Goal: Information Seeking & Learning: Find specific page/section

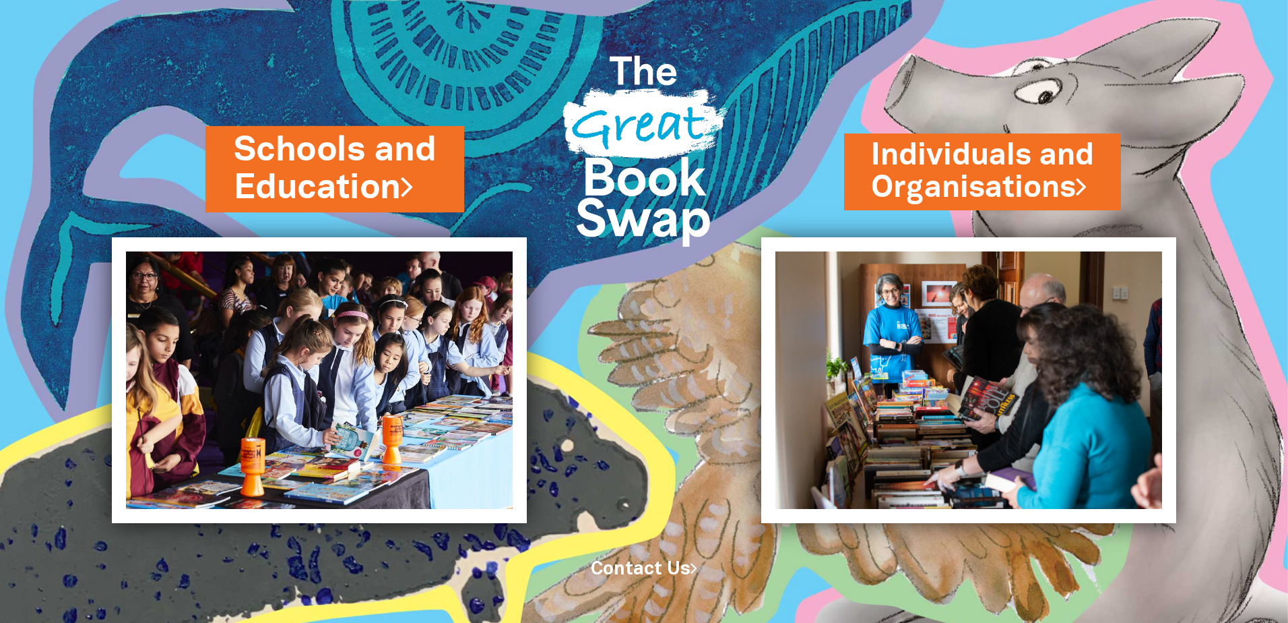
click at [308, 203] on link "Schools and Education" at bounding box center [335, 169] width 202 height 85
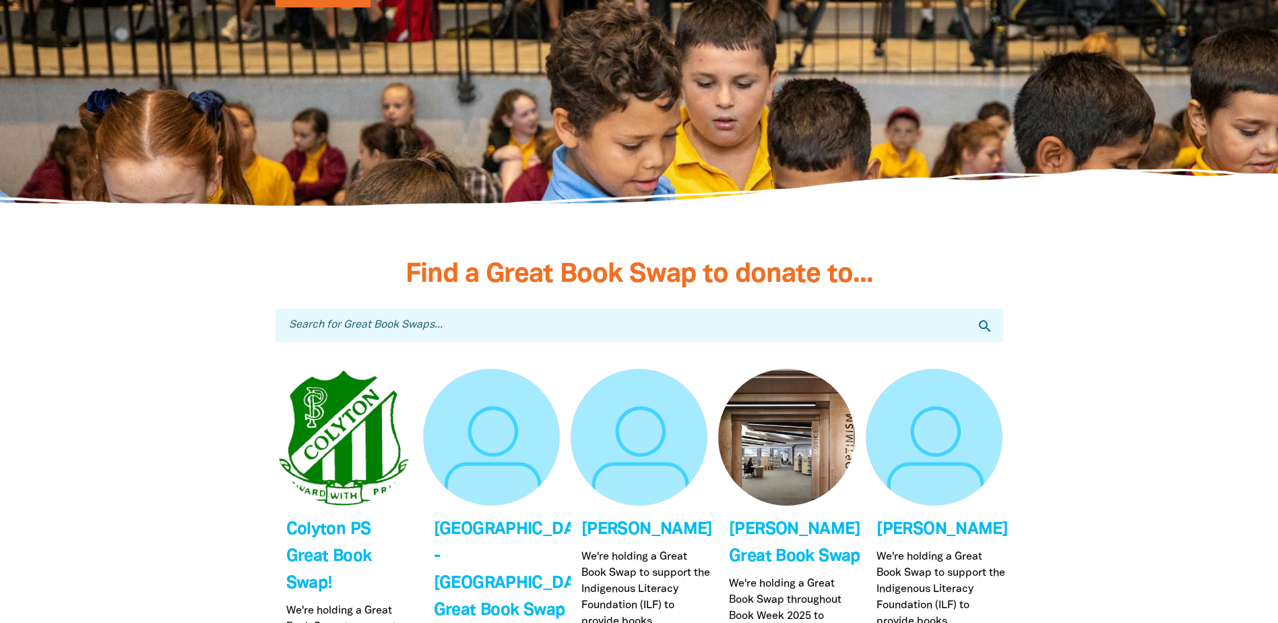
scroll to position [3773, 0]
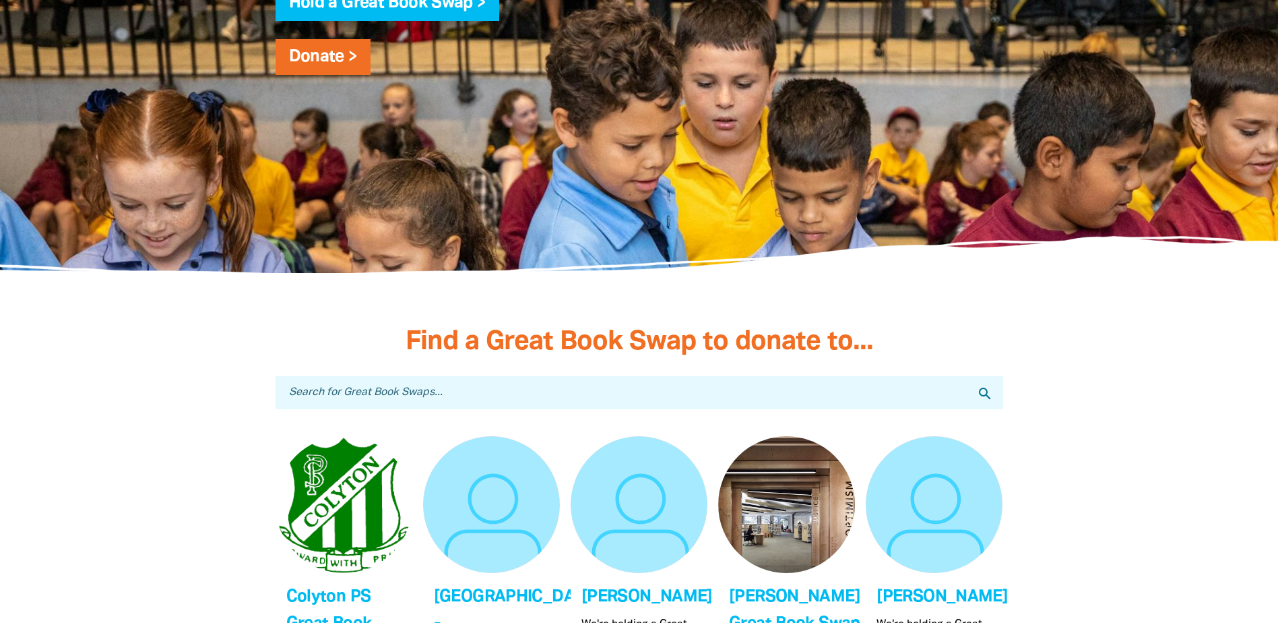
click at [420, 395] on input "Search for Great Book Swaps..." at bounding box center [640, 392] width 728 height 33
type input "abb"
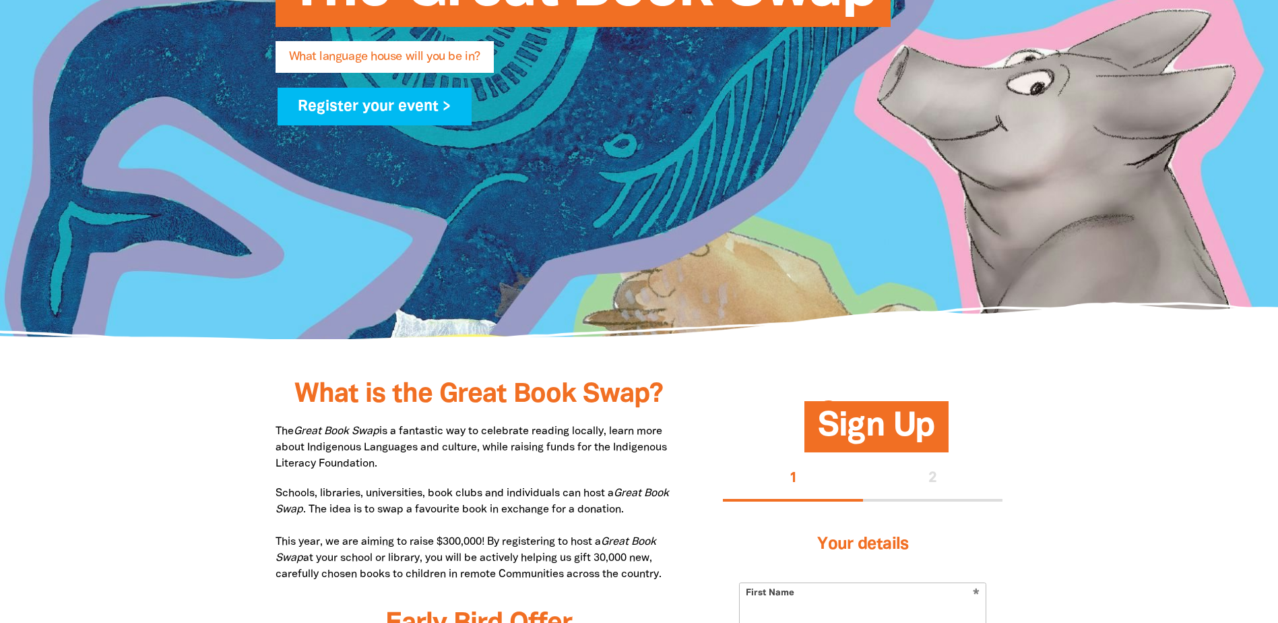
scroll to position [270, 0]
